Goal: Find specific page/section: Find specific page/section

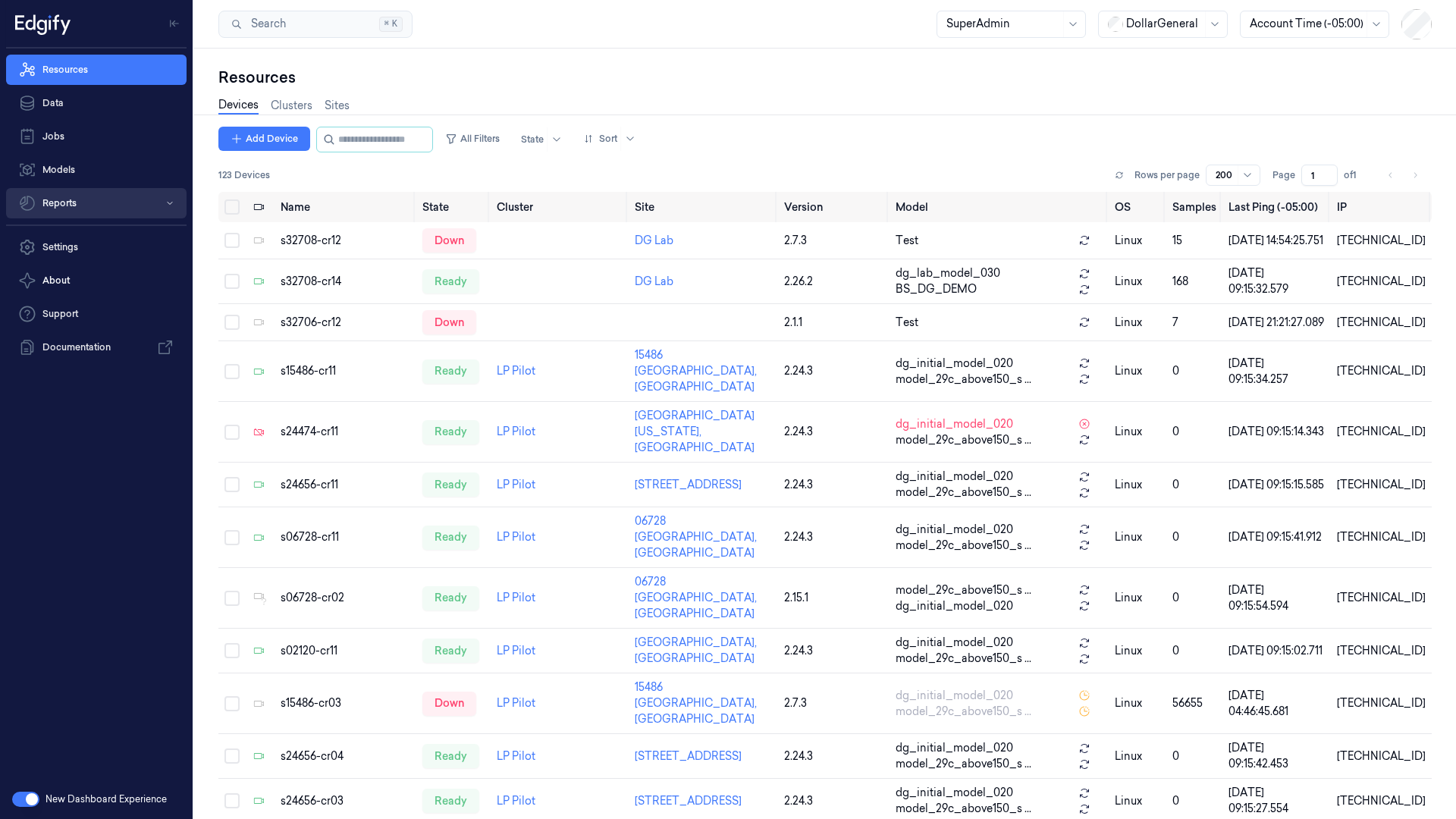
click at [64, 199] on button "Reports" at bounding box center [96, 203] width 181 height 30
click at [81, 235] on link "Analytics Hub" at bounding box center [108, 235] width 156 height 26
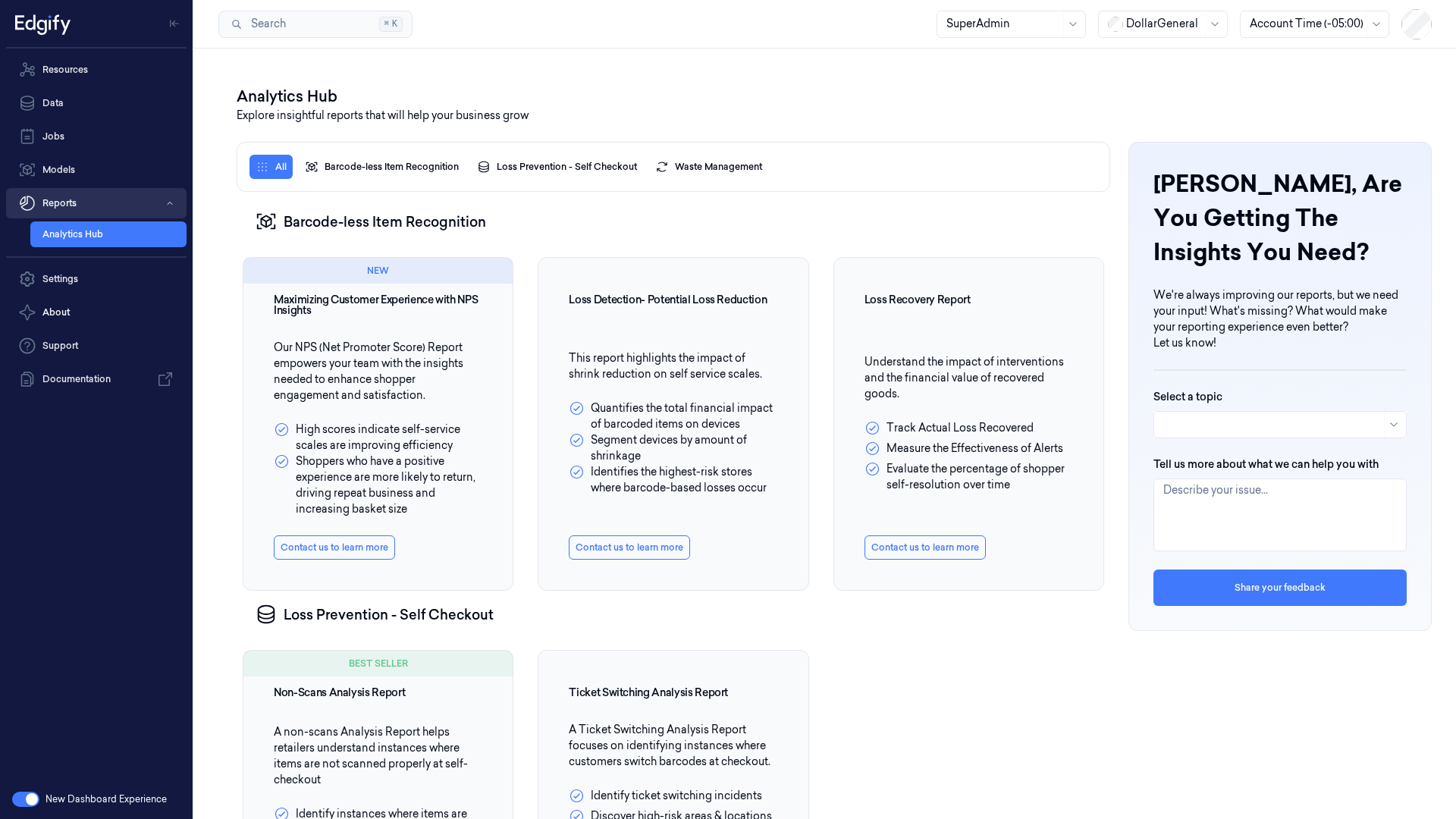
click at [76, 202] on button "Reports" at bounding box center [96, 203] width 181 height 30
click at [43, 201] on button "Reports" at bounding box center [96, 203] width 181 height 30
click at [23, 201] on icon "button" at bounding box center [26, 202] width 18 height 18
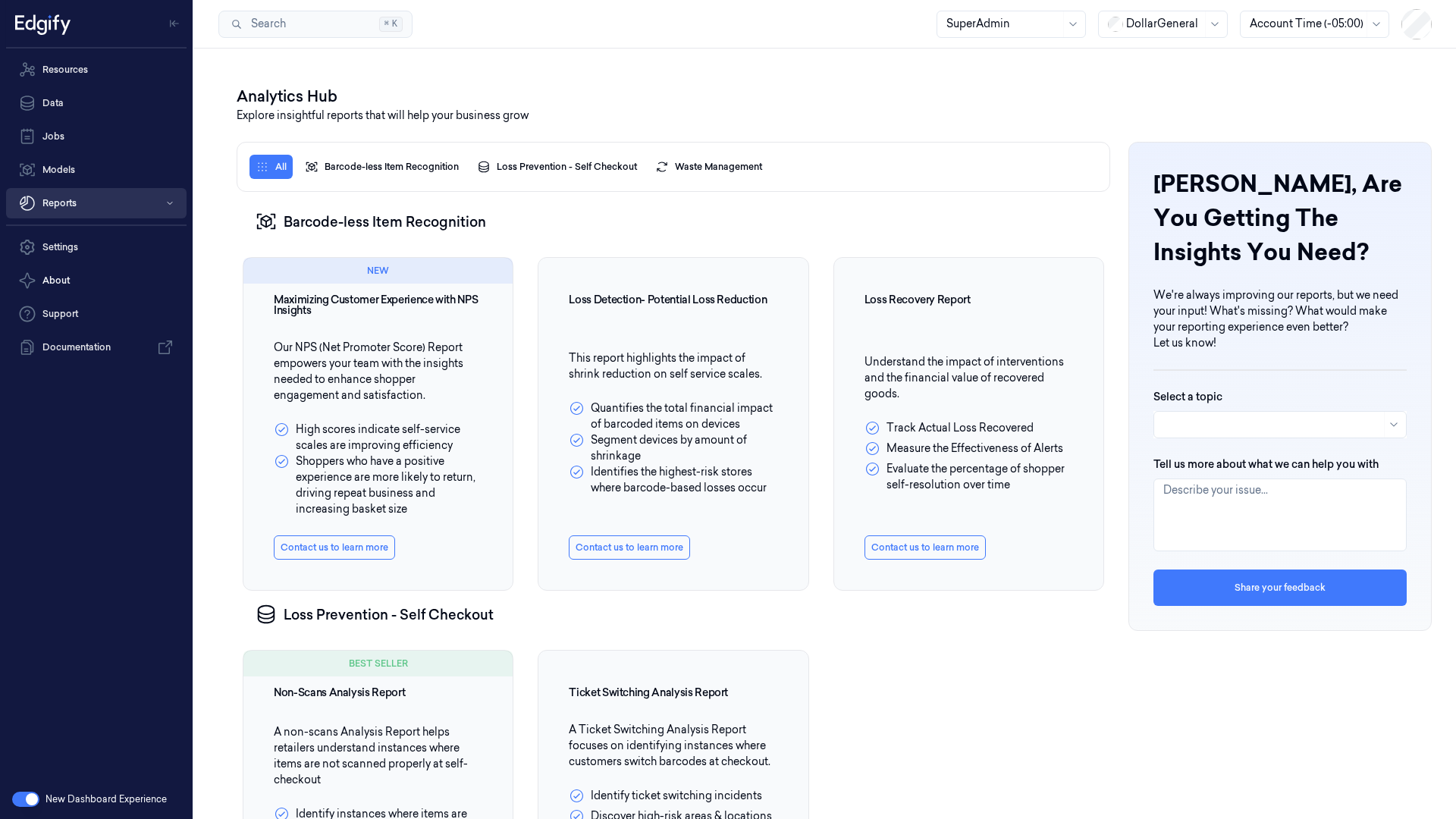
click at [23, 201] on icon "button" at bounding box center [26, 202] width 18 height 18
click at [85, 233] on link "Analytics Hub" at bounding box center [108, 235] width 156 height 26
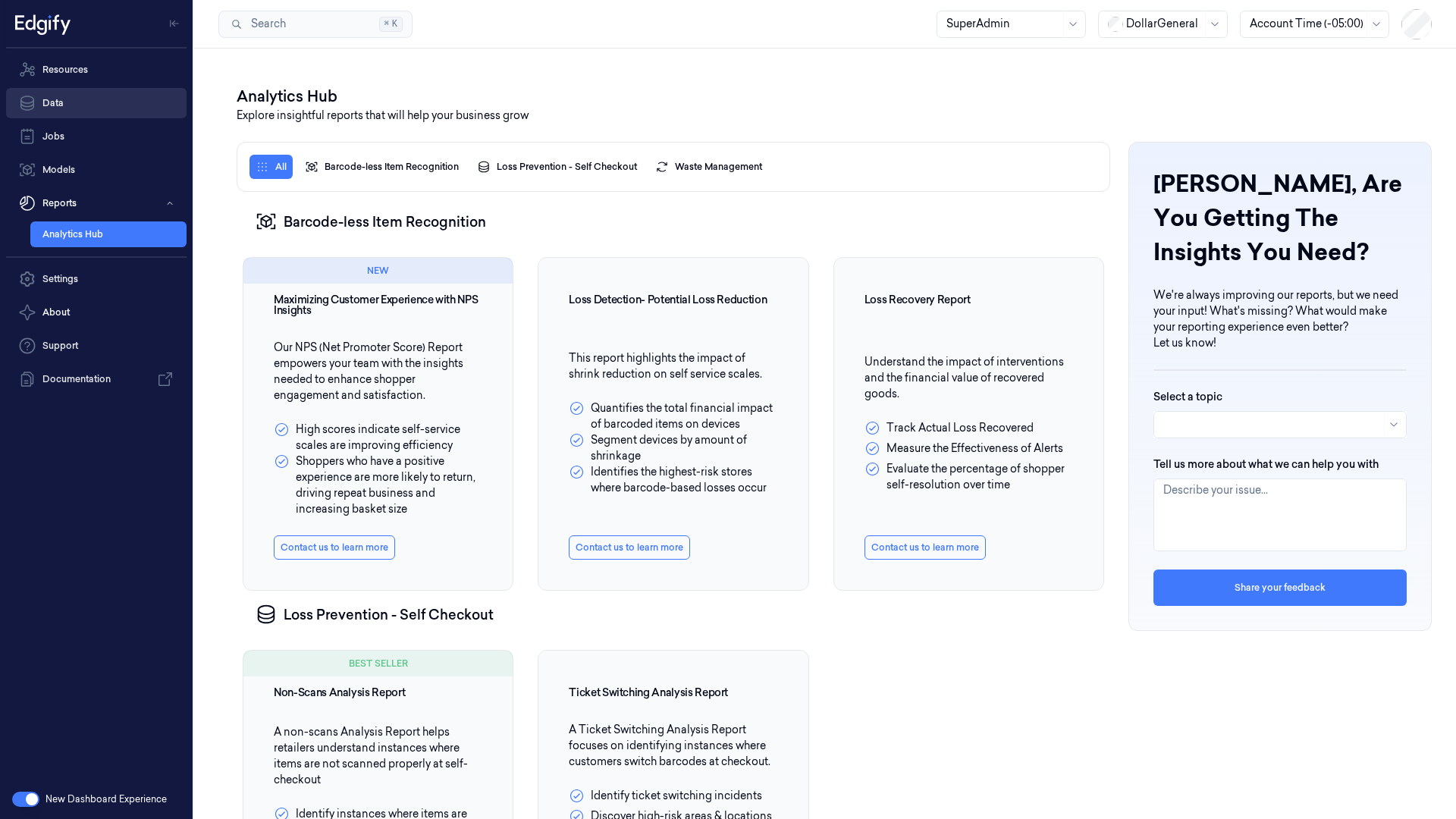
click at [37, 101] on link "Data" at bounding box center [96, 103] width 181 height 30
